Goal: Information Seeking & Learning: Check status

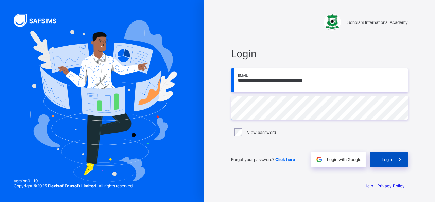
click at [385, 159] on span "Login" at bounding box center [387, 159] width 11 height 5
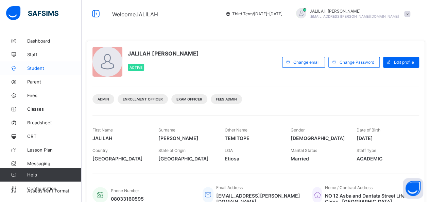
click at [33, 68] on span "Student" at bounding box center [54, 67] width 54 height 5
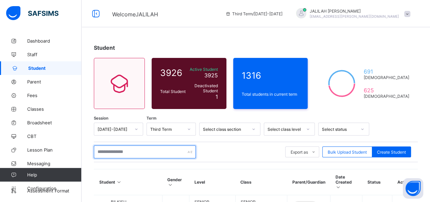
click at [105, 149] on input "text" at bounding box center [145, 151] width 102 height 13
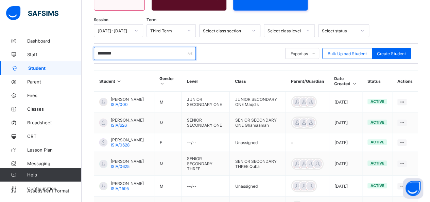
scroll to position [100, 0]
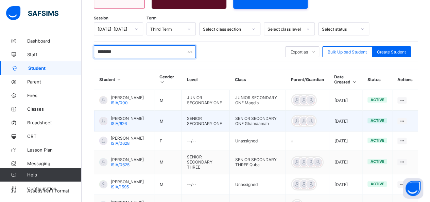
type input "********"
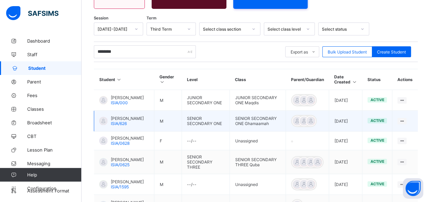
click at [123, 121] on span "ABDULLAHI ABUBAKAR GAGARAWA" at bounding box center [127, 118] width 33 height 5
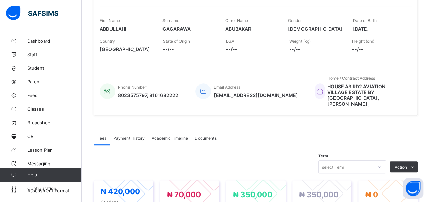
click at [166, 135] on span "Academic Timeline" at bounding box center [170, 137] width 36 height 5
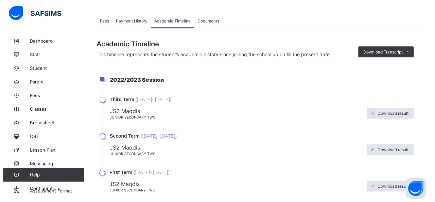
scroll to position [230, 0]
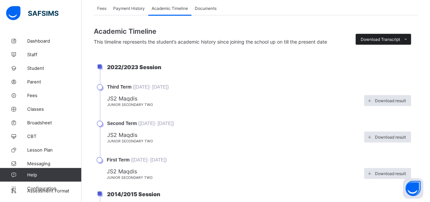
click at [408, 37] on icon at bounding box center [405, 39] width 5 height 4
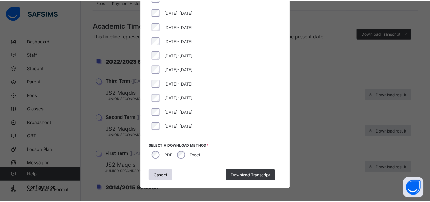
scroll to position [71, 0]
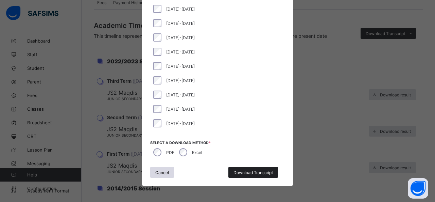
click at [240, 171] on span "Download Transcript" at bounding box center [253, 172] width 39 height 5
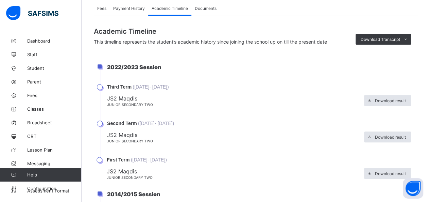
scroll to position [0, 0]
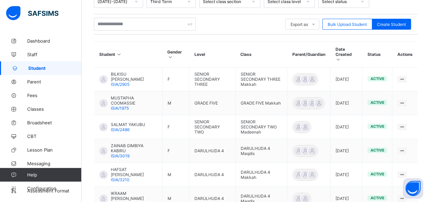
scroll to position [90, 0]
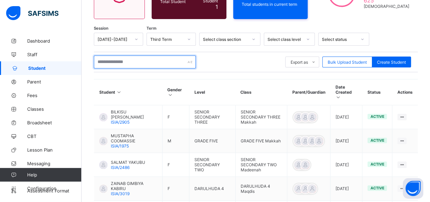
click at [120, 62] on input "text" at bounding box center [145, 61] width 102 height 13
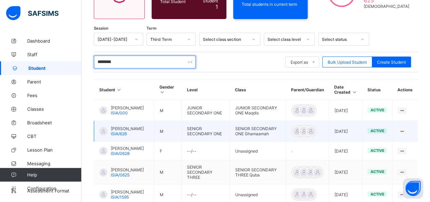
type input "********"
click at [128, 131] on span "ABDULLAHI ABUBAKAR GAGARAWA" at bounding box center [127, 128] width 33 height 5
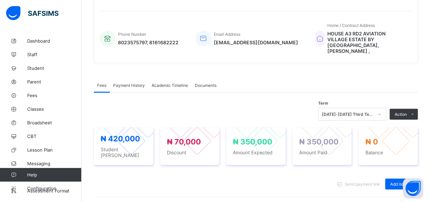
scroll to position [153, 0]
click at [167, 82] on span "Academic Timeline" at bounding box center [170, 84] width 36 height 5
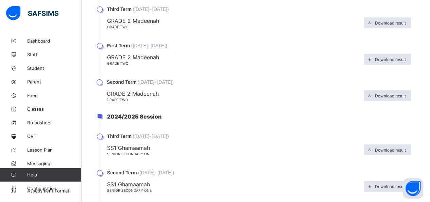
scroll to position [1315, 0]
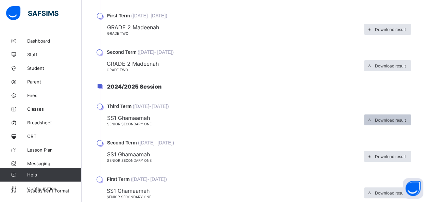
click at [385, 117] on span "Download result" at bounding box center [390, 119] width 31 height 5
click at [387, 117] on span "Download result" at bounding box center [390, 119] width 31 height 5
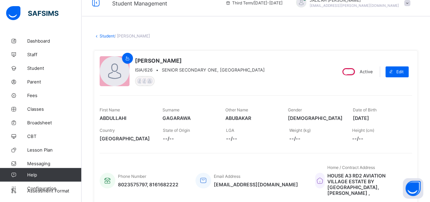
scroll to position [0, 0]
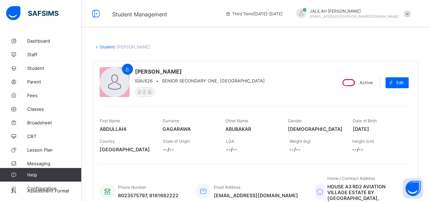
click at [107, 45] on link "Student" at bounding box center [107, 46] width 15 height 5
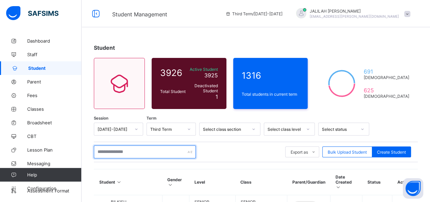
click at [112, 154] on input "text" at bounding box center [145, 151] width 102 height 13
type input "*"
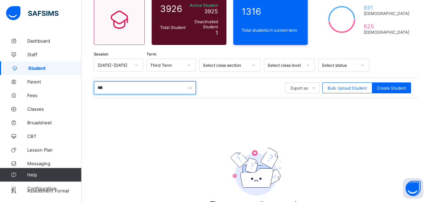
scroll to position [65, 0]
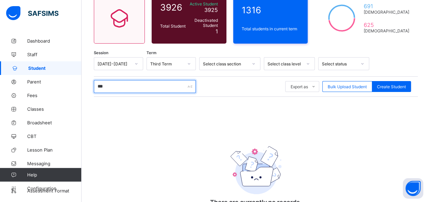
click at [96, 84] on input "***" at bounding box center [145, 86] width 102 height 13
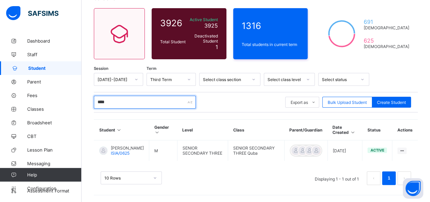
scroll to position [55, 0]
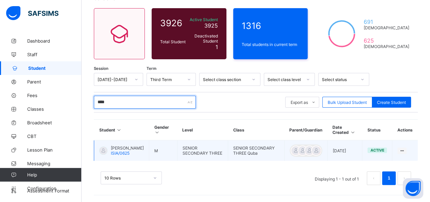
type input "****"
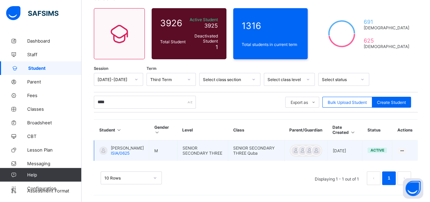
click at [123, 146] on span "ZAKARIYAH ABUBAKAR GAGARAWA" at bounding box center [127, 147] width 33 height 5
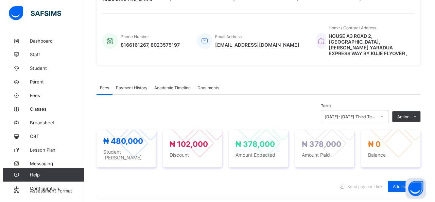
scroll to position [152, 0]
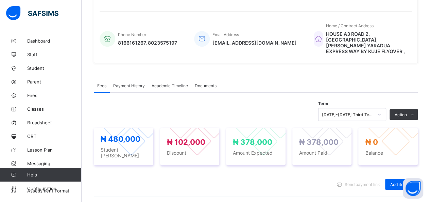
click at [171, 83] on span "Academic Timeline" at bounding box center [170, 85] width 36 height 5
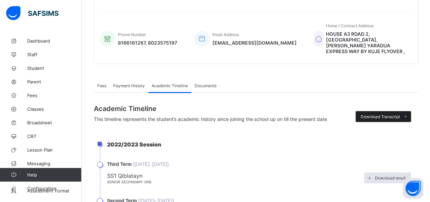
click at [408, 114] on icon at bounding box center [405, 116] width 5 height 4
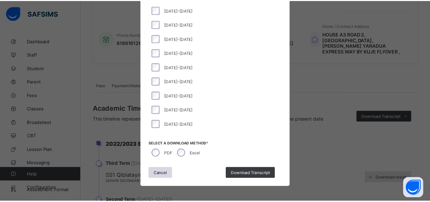
scroll to position [86, 0]
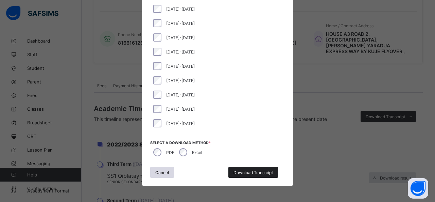
click at [237, 171] on span "Download Transcript" at bounding box center [253, 172] width 39 height 5
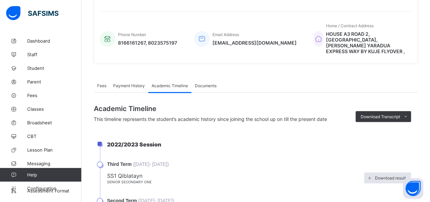
scroll to position [8, 0]
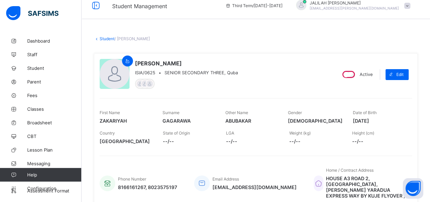
click at [103, 38] on link "Student" at bounding box center [107, 38] width 15 height 5
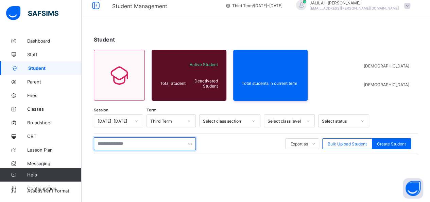
click at [107, 142] on input "text" at bounding box center [145, 143] width 102 height 13
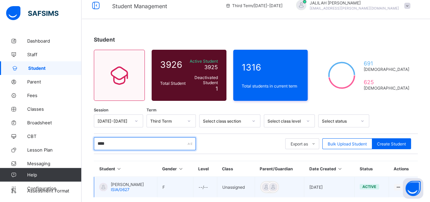
type input "****"
click at [133, 183] on span "SAUDAH ABUBAKAR G." at bounding box center [127, 184] width 33 height 5
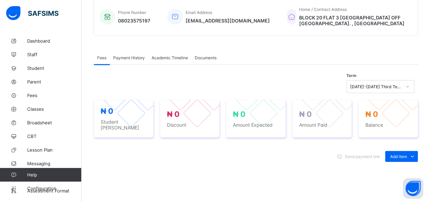
scroll to position [169, 0]
click at [159, 55] on span "Academic Timeline" at bounding box center [170, 56] width 36 height 5
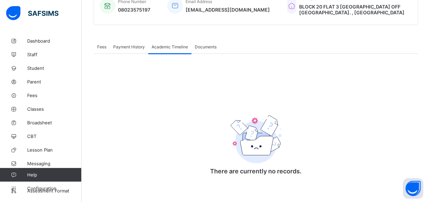
scroll to position [181, 0]
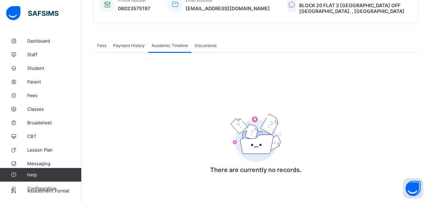
click at [164, 43] on span "Academic Timeline" at bounding box center [170, 45] width 36 height 5
click at [34, 121] on span "Broadsheet" at bounding box center [54, 122] width 54 height 5
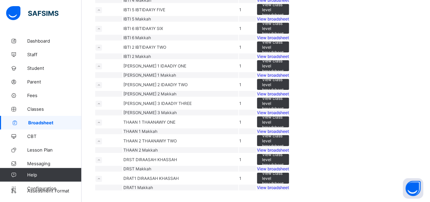
scroll to position [1362, 0]
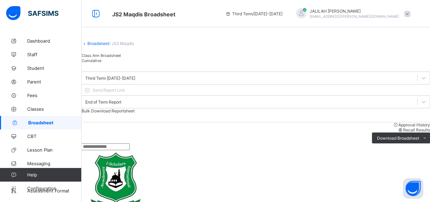
click at [101, 63] on span "Cumulative" at bounding box center [92, 60] width 20 height 5
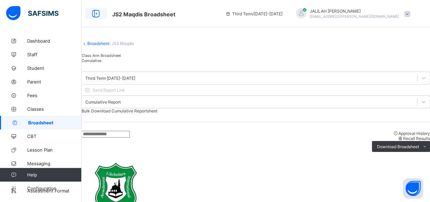
click at [96, 14] on icon at bounding box center [96, 14] width 12 height 10
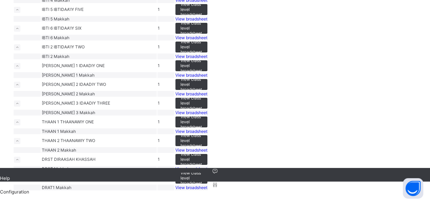
scroll to position [1315, 0]
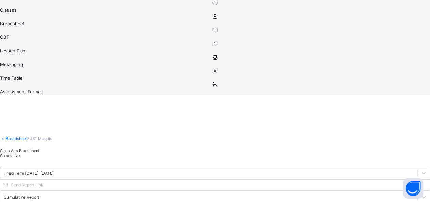
scroll to position [131, 0]
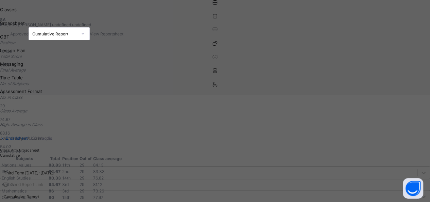
click at [123, 36] on span "View Reportsheet" at bounding box center [107, 33] width 34 height 5
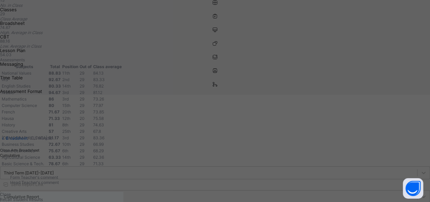
scroll to position [250, 0]
click at [11, 191] on span "Close" at bounding box center [5, 193] width 11 height 5
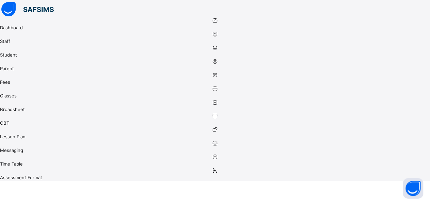
scroll to position [7, 0]
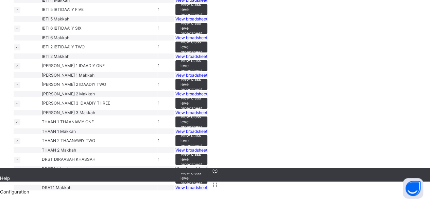
scroll to position [1568, 0]
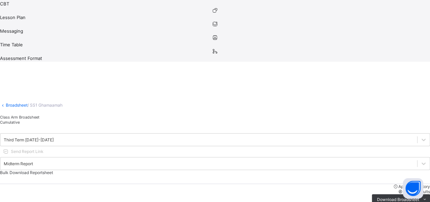
scroll to position [96, 0]
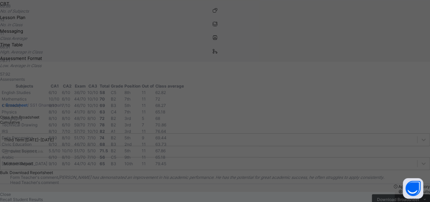
scroll to position [222, 0]
click at [283, 191] on div "Close" at bounding box center [197, 193] width 395 height 5
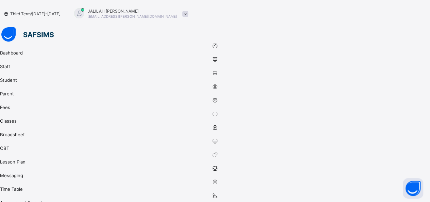
scroll to position [19, 0]
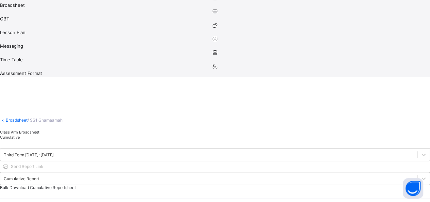
scroll to position [125, 0]
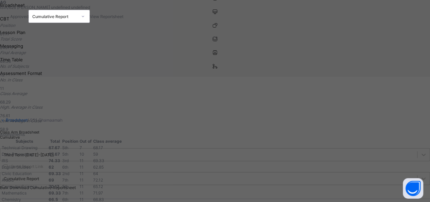
scroll to position [11, 0]
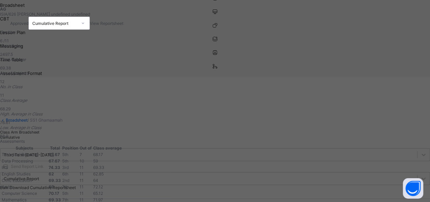
click at [123, 26] on span "View Reportsheet" at bounding box center [107, 23] width 34 height 5
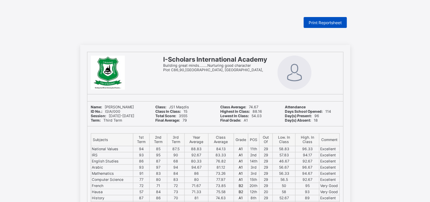
click at [324, 22] on span "Print Reportsheet" at bounding box center [325, 22] width 33 height 5
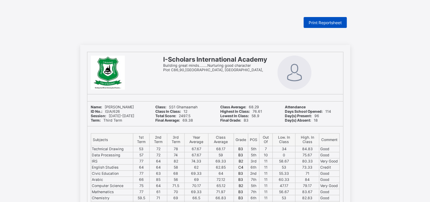
click at [334, 20] on span "Print Reportsheet" at bounding box center [325, 22] width 33 height 5
